Goal: Task Accomplishment & Management: Use online tool/utility

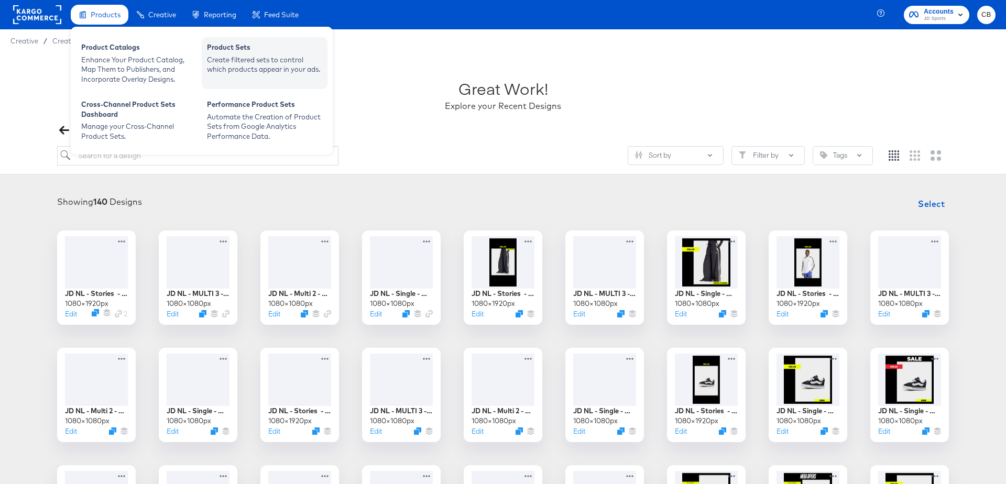
click at [229, 66] on div "Create filtered sets to control which products appear in your ads." at bounding box center [264, 64] width 115 height 19
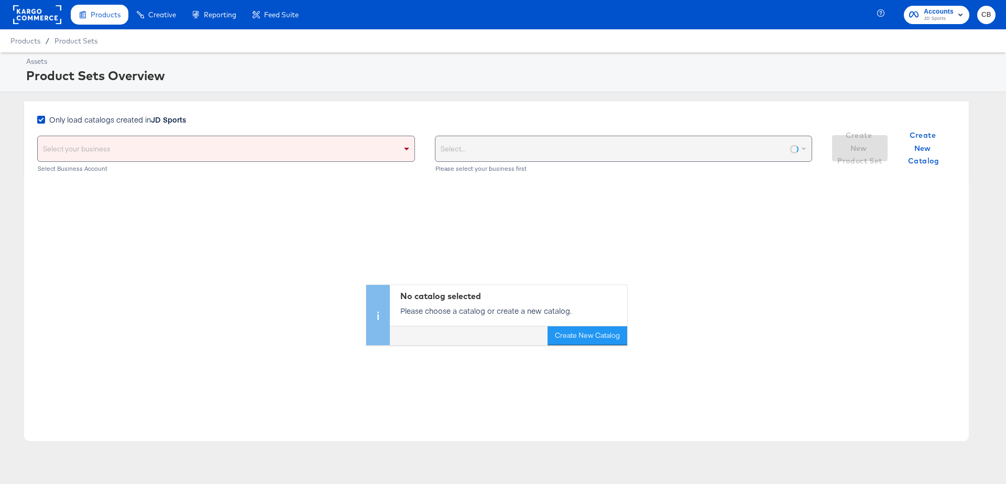
click at [198, 149] on div "Select your business" at bounding box center [226, 148] width 377 height 25
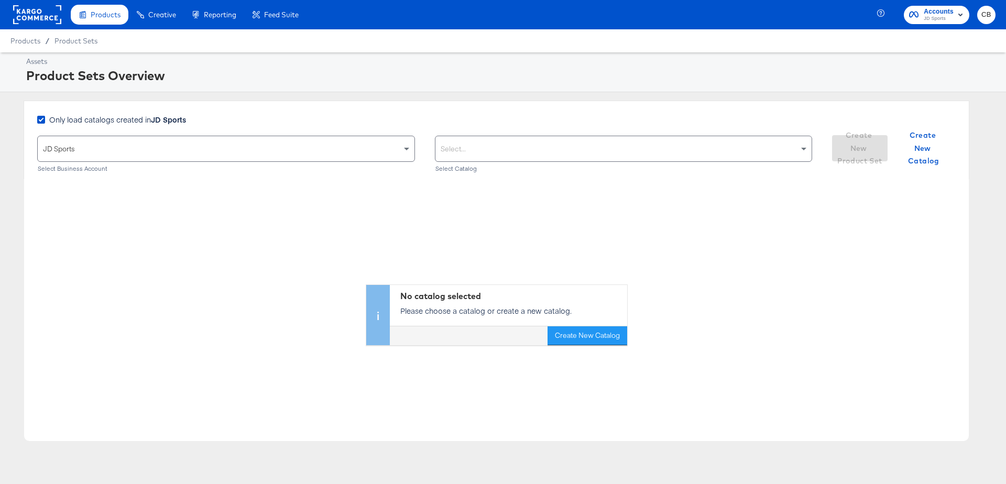
click at [592, 144] on div "Select..." at bounding box center [624, 148] width 377 height 25
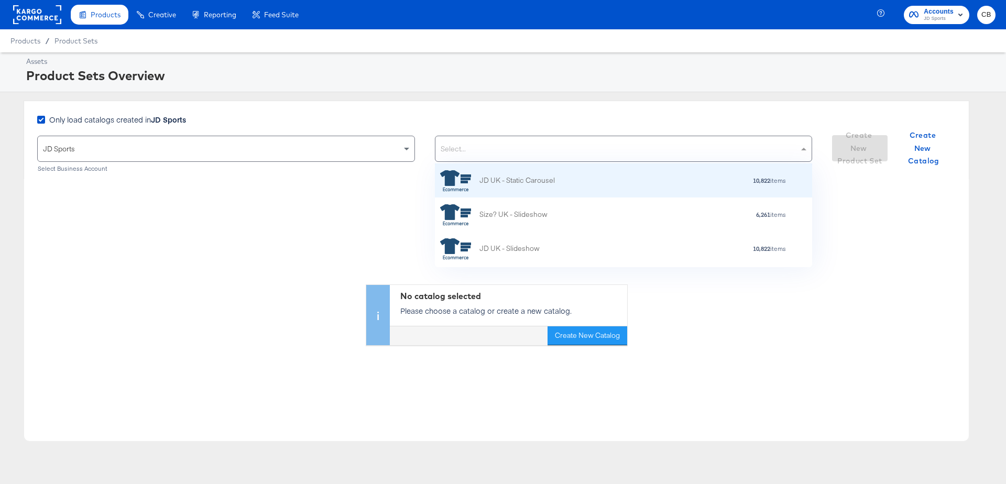
scroll to position [104, 378]
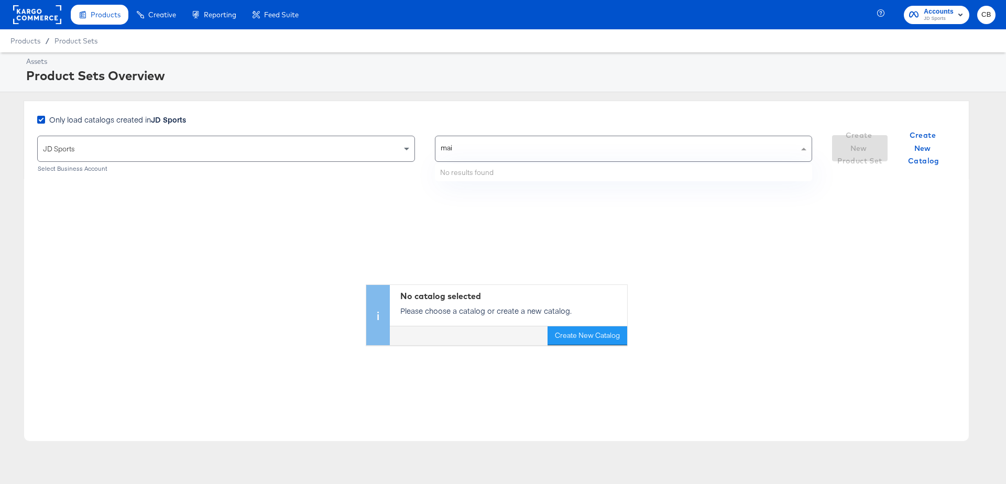
type input "main"
click at [37, 117] on icon at bounding box center [41, 120] width 8 height 8
click at [0, 0] on input "Only load catalogs created in JD Sports" at bounding box center [0, 0] width 0 height 0
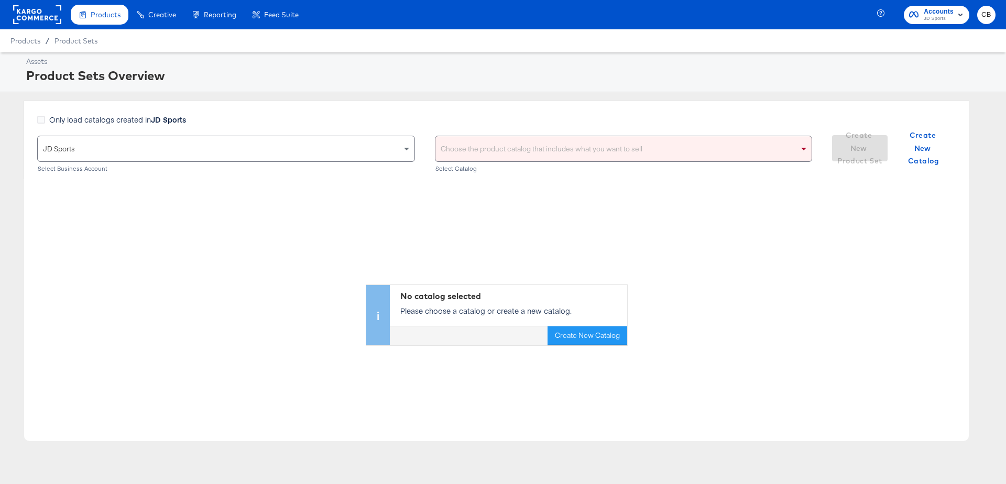
click at [583, 146] on div "Choose the product catalog that includes what you want to sell" at bounding box center [624, 148] width 377 height 25
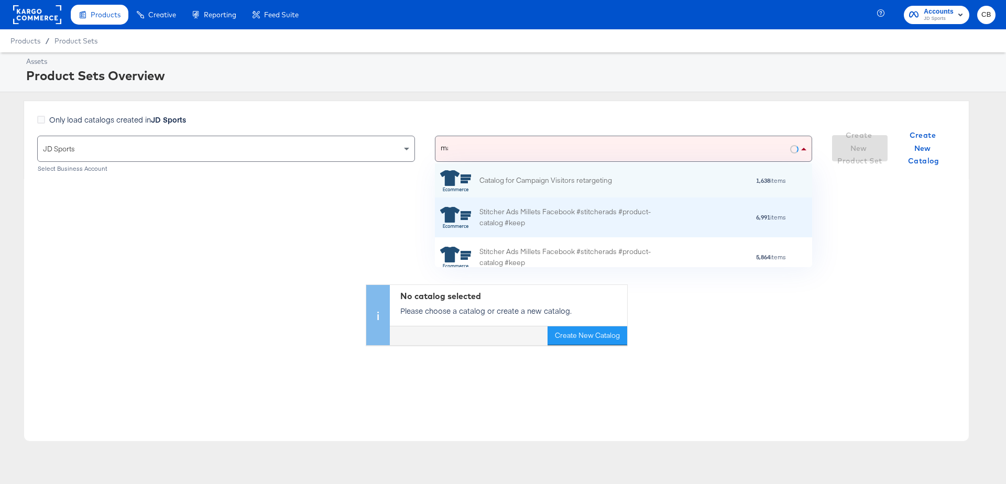
scroll to position [0, 0]
type input "main"
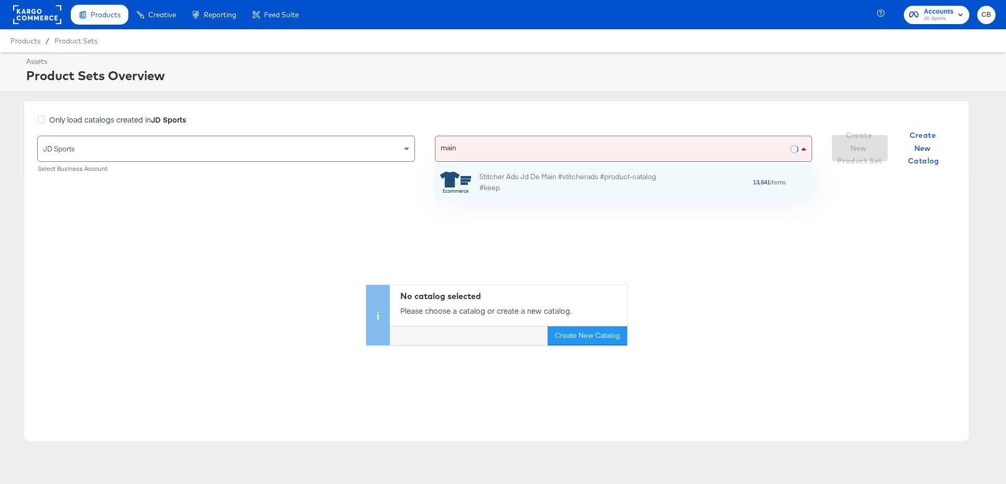
scroll to position [38, 378]
click at [555, 181] on div "Stitcher Ads Jd De Main #stitcherads #product-catalog #keep" at bounding box center [571, 182] width 183 height 22
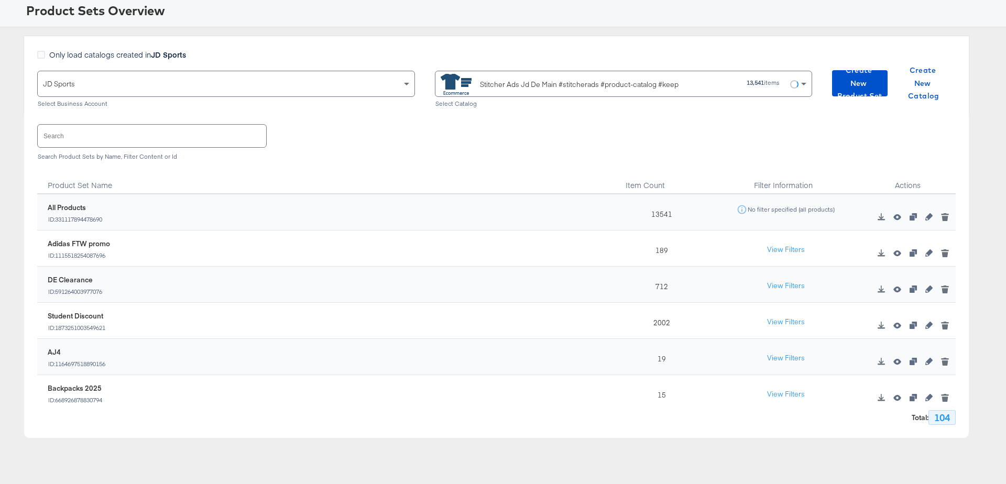
scroll to position [66, 0]
